Goal: Check status: Check status

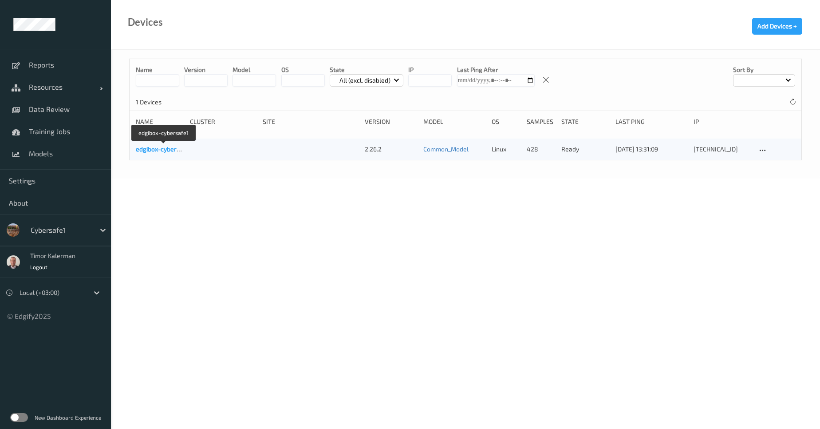
click at [150, 151] on link "edgibox-cybersafe1" at bounding box center [164, 149] width 56 height 8
